Goal: Task Accomplishment & Management: Use online tool/utility

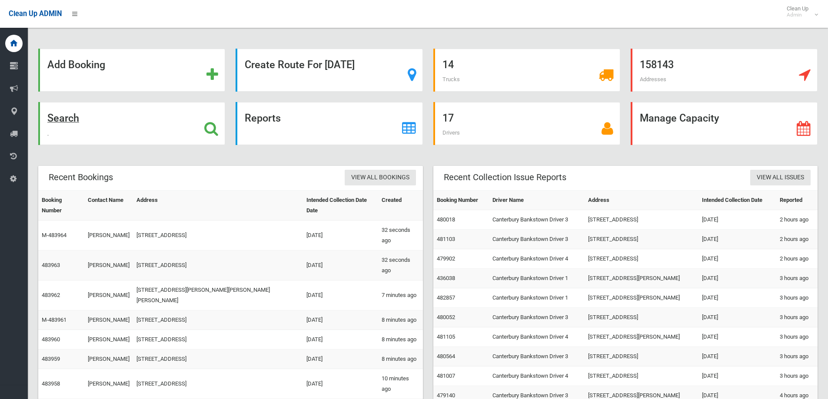
click at [75, 122] on strong "Search" at bounding box center [63, 118] width 32 height 12
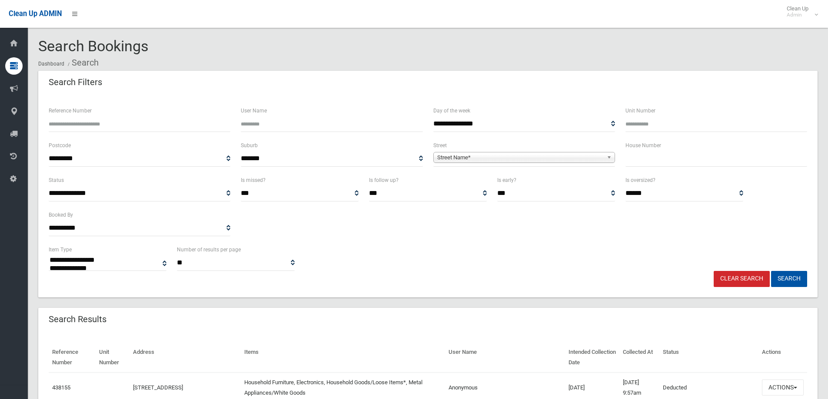
select select
click at [484, 159] on span "Street Name*" at bounding box center [520, 157] width 166 height 10
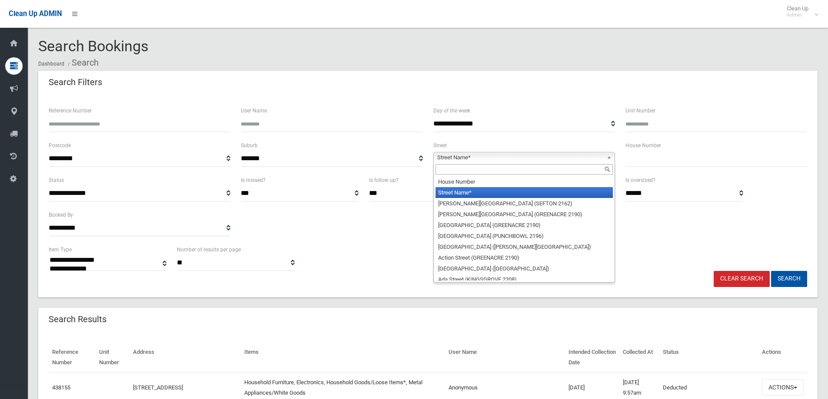
click at [466, 172] on input "text" at bounding box center [523, 169] width 177 height 10
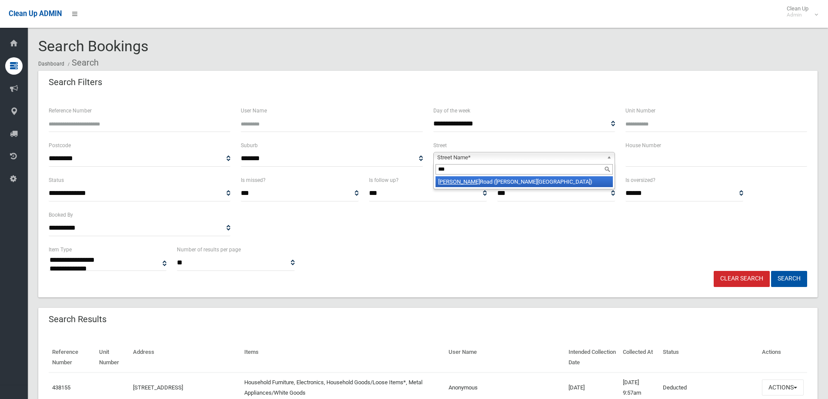
type input "***"
click at [473, 179] on li "Rex Road (GEORGES HALL 2198)" at bounding box center [523, 181] width 177 height 11
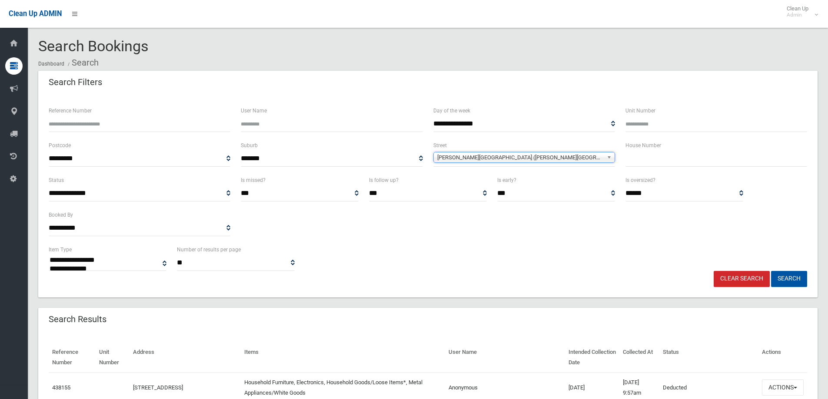
click at [662, 157] on input "text" at bounding box center [716, 159] width 182 height 16
type input "****"
click at [771, 271] on button "Search" at bounding box center [789, 279] width 36 height 16
click at [791, 278] on button "Search" at bounding box center [789, 279] width 36 height 16
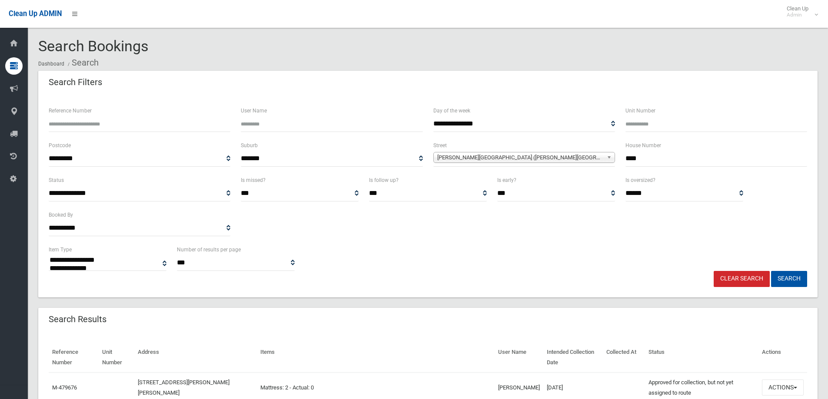
select select
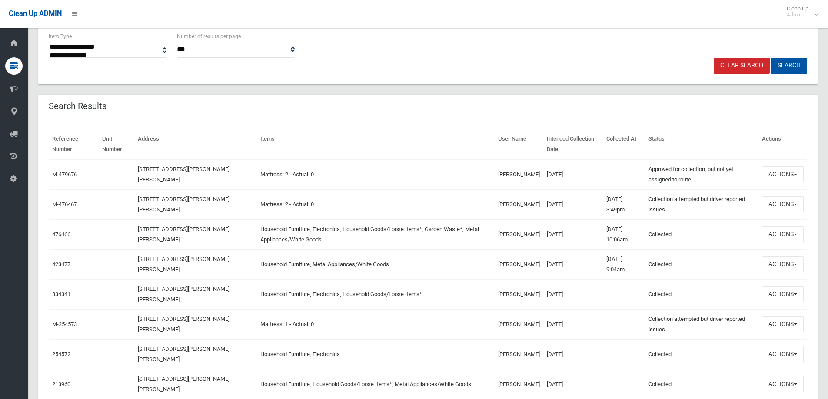
scroll to position [217, 0]
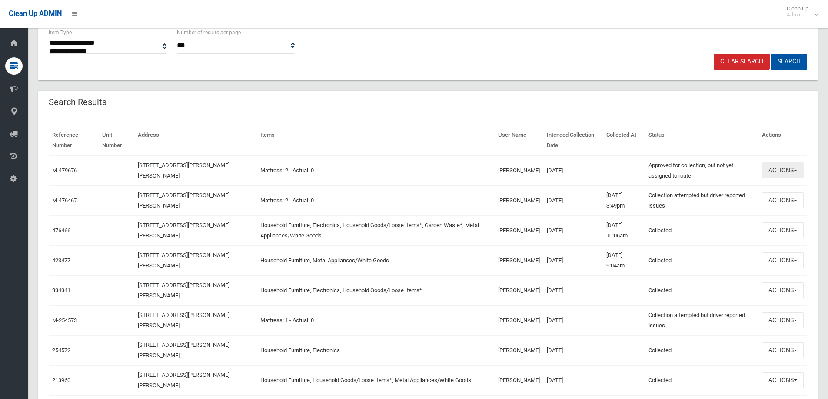
click at [781, 175] on button "Actions" at bounding box center [783, 170] width 42 height 16
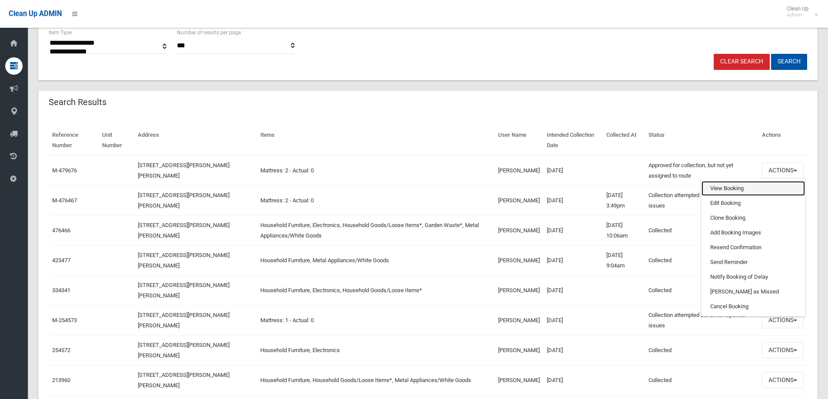
click at [754, 187] on link "View Booking" at bounding box center [752, 188] width 103 height 15
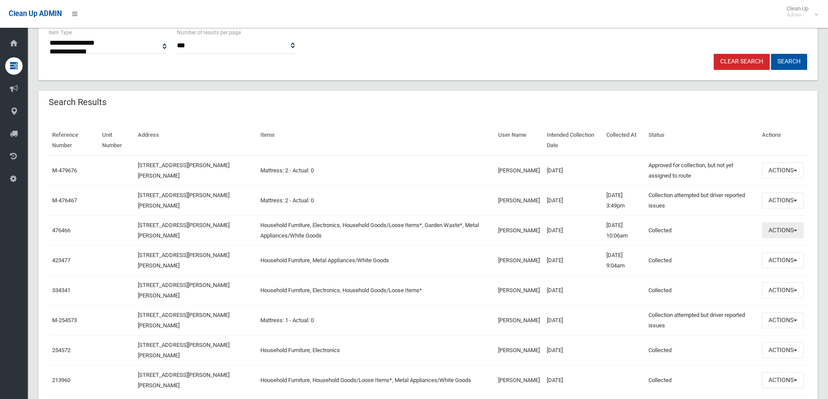
click at [781, 237] on button "Actions" at bounding box center [783, 230] width 42 height 16
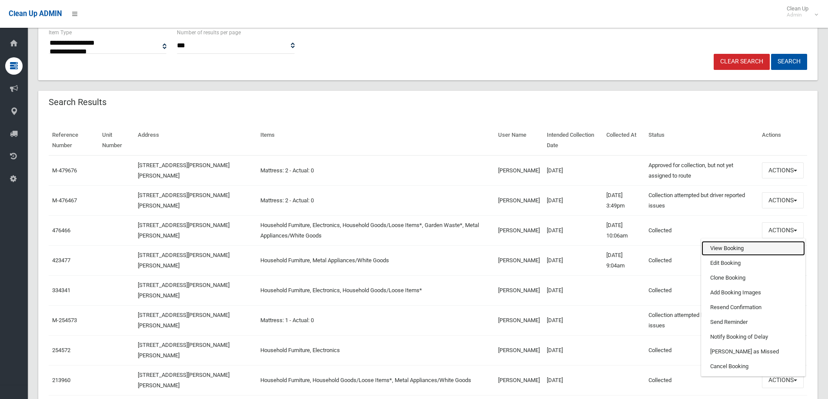
click at [755, 246] on link "View Booking" at bounding box center [752, 248] width 103 height 15
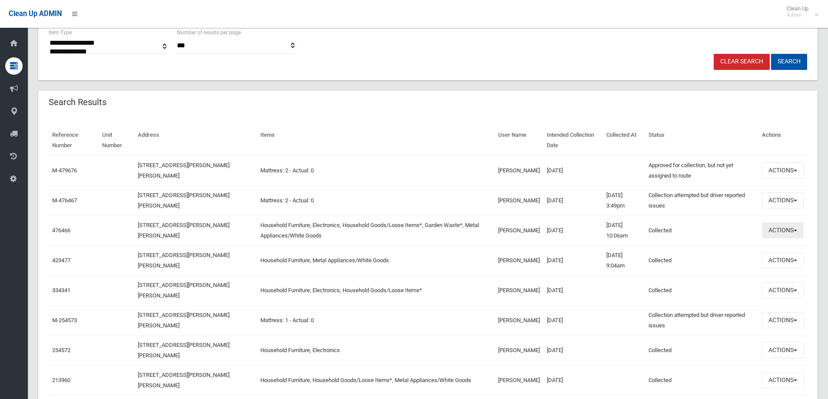
click at [778, 232] on button "Actions" at bounding box center [783, 230] width 42 height 16
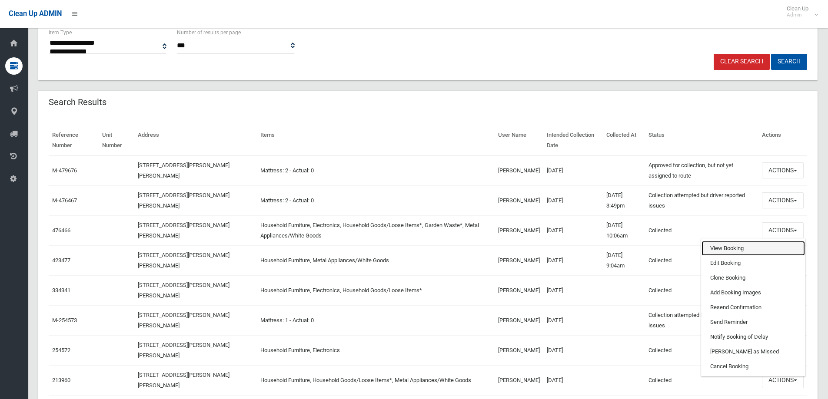
click at [728, 247] on link "View Booking" at bounding box center [752, 248] width 103 height 15
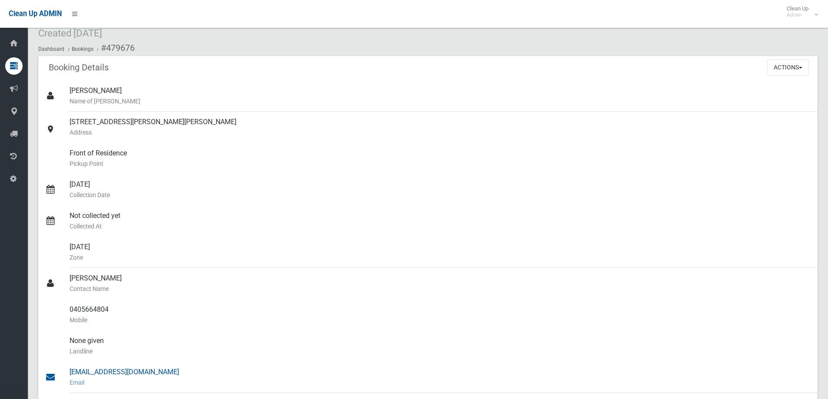
scroll to position [17, 0]
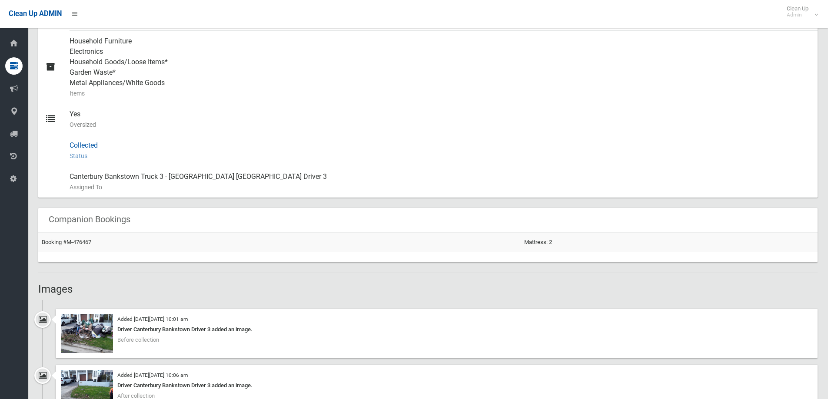
scroll to position [521, 0]
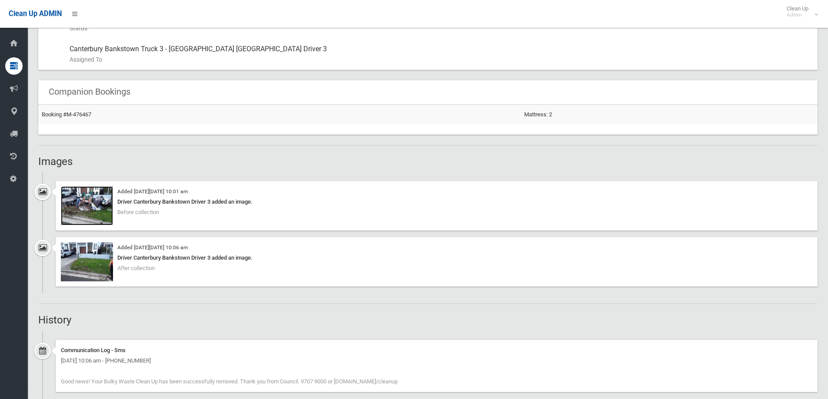
click at [79, 207] on img at bounding box center [87, 205] width 52 height 39
